Goal: Check status: Check status

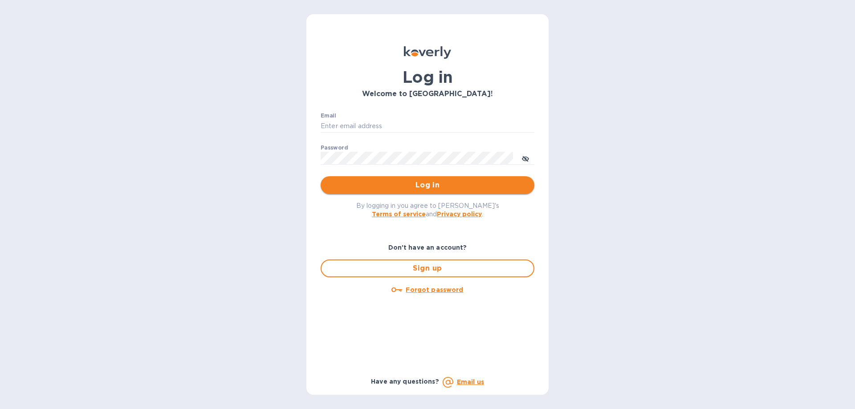
type input "[EMAIL_ADDRESS][DOMAIN_NAME]"
click at [379, 179] on button "Log in" at bounding box center [428, 185] width 214 height 18
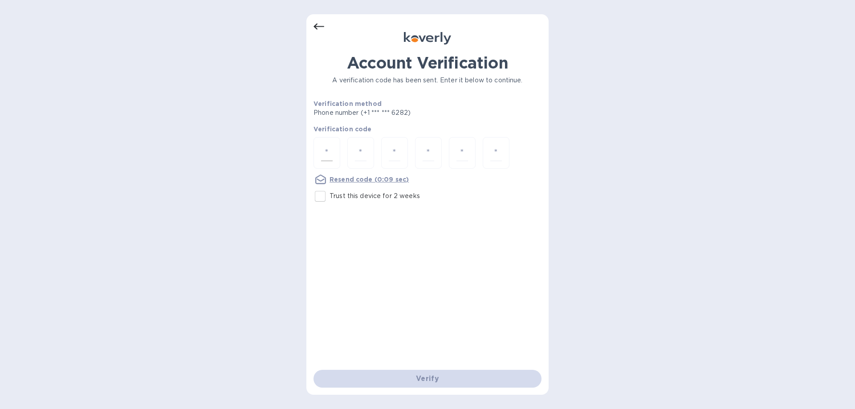
click at [328, 147] on input "number" at bounding box center [327, 153] width 12 height 16
type input "8"
type input "1"
type input "7"
type input "4"
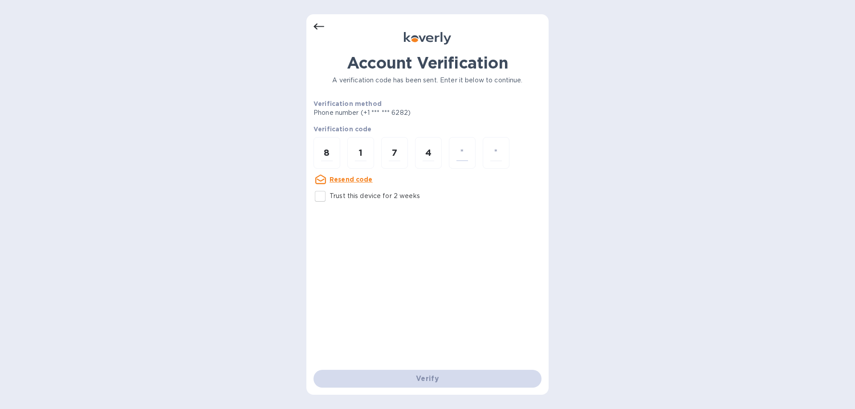
type input "7"
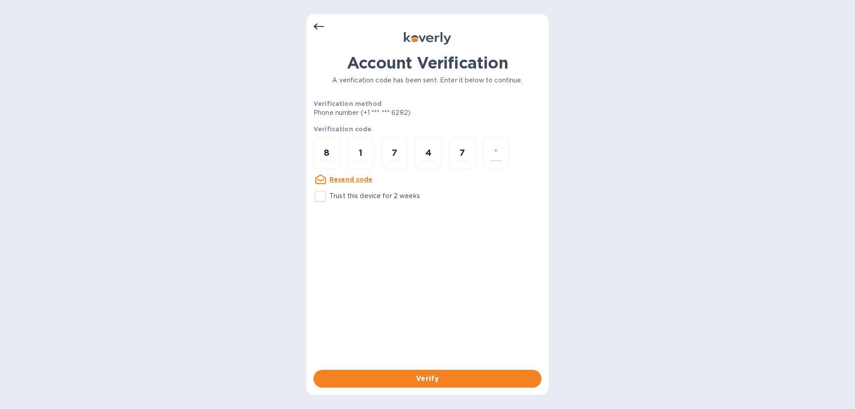
type input "2"
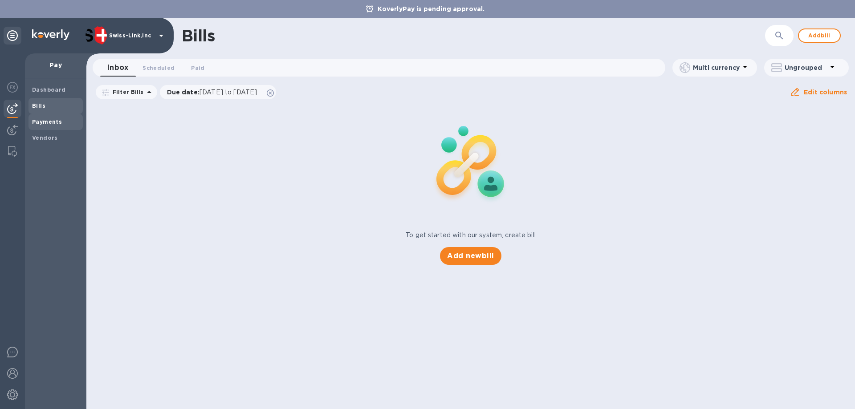
click at [49, 122] on b "Payments" at bounding box center [47, 121] width 30 height 7
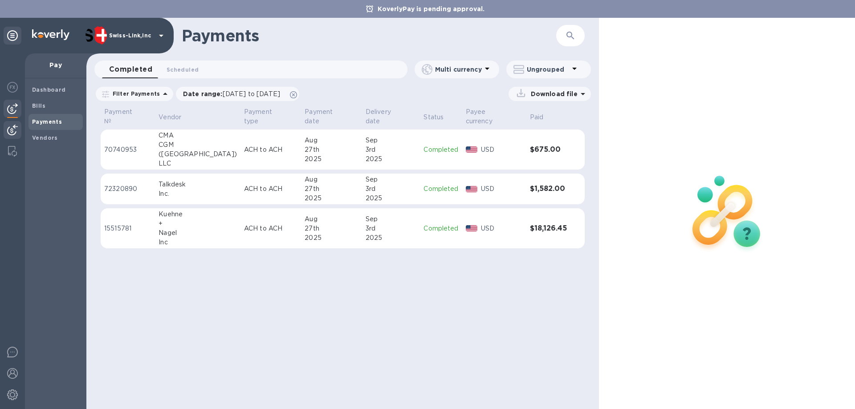
click at [16, 125] on img at bounding box center [12, 130] width 11 height 11
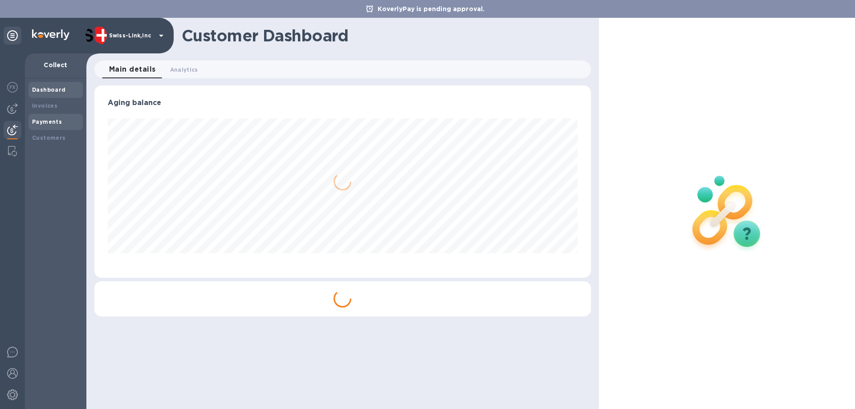
scroll to position [192, 496]
click at [57, 122] on b "Payments" at bounding box center [47, 121] width 30 height 7
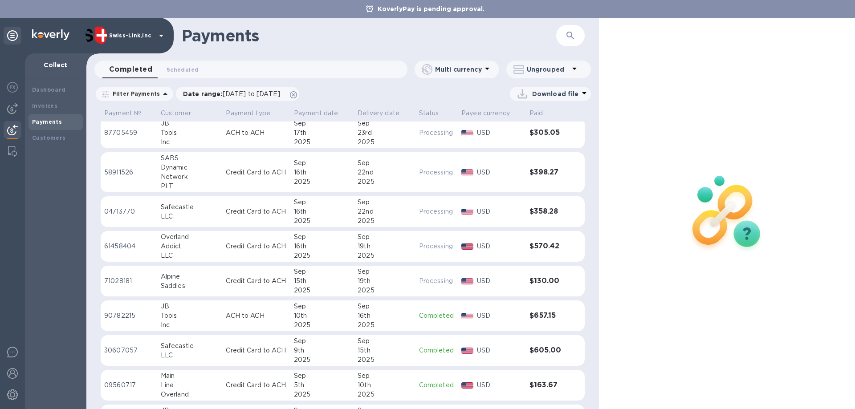
scroll to position [45, 0]
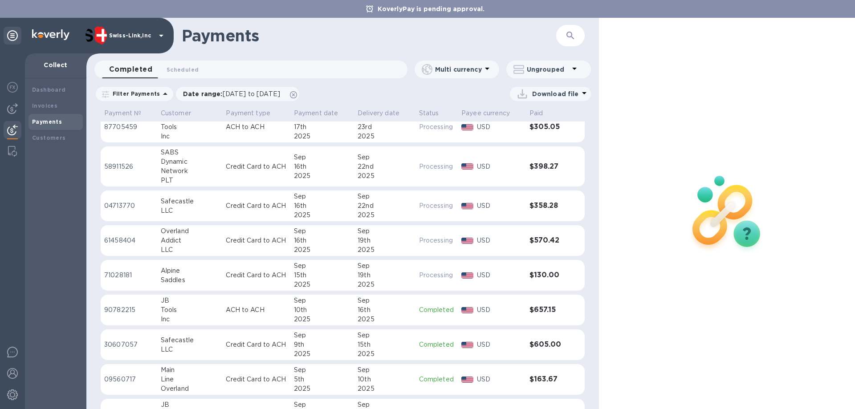
click at [222, 273] on td "Credit Card to ACH" at bounding box center [256, 275] width 68 height 31
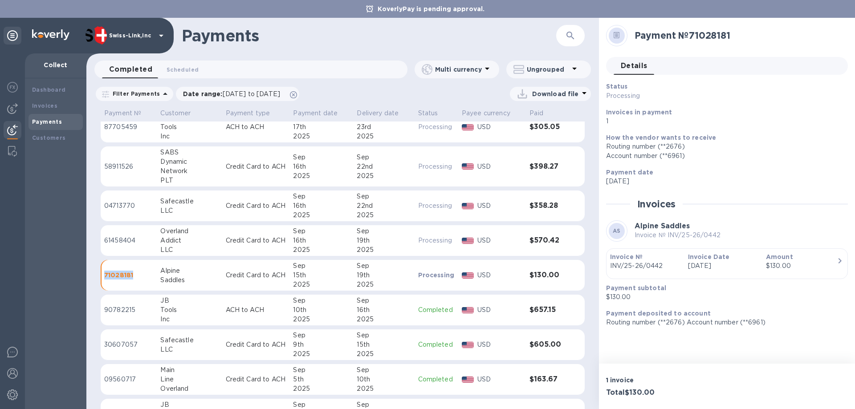
drag, startPoint x: 137, startPoint y: 277, endPoint x: 104, endPoint y: 277, distance: 33.0
click at [104, 277] on p "71028181" at bounding box center [128, 275] width 49 height 9
copy p "71028181"
